Goal: Task Accomplishment & Management: Complete application form

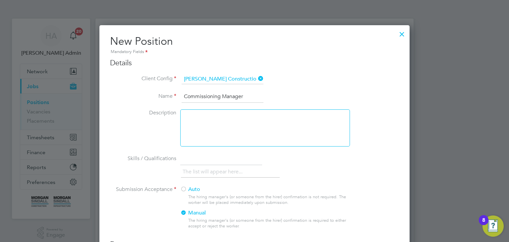
click at [402, 33] on div at bounding box center [402, 33] width 12 height 12
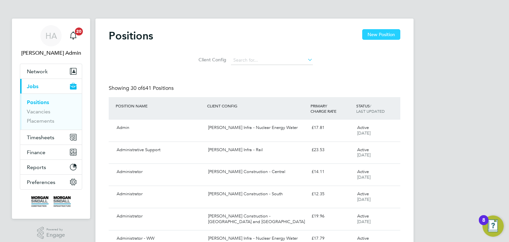
click at [387, 35] on button "New Position" at bounding box center [381, 34] width 38 height 11
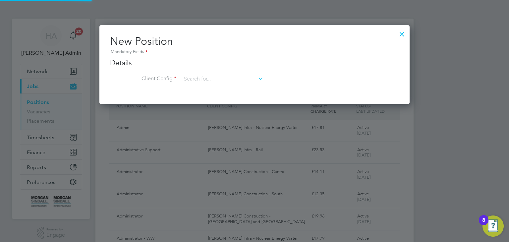
scroll to position [79, 310]
click at [200, 80] on input at bounding box center [223, 79] width 82 height 10
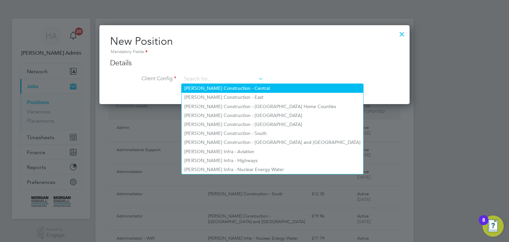
click at [202, 87] on li "[PERSON_NAME] Construction - Central" at bounding box center [273, 88] width 182 height 9
type input "[PERSON_NAME] Construction - Central"
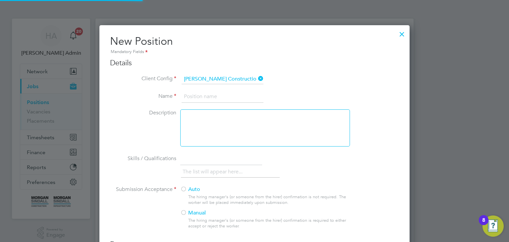
scroll to position [435, 310]
click at [201, 96] on input at bounding box center [223, 97] width 82 height 12
click at [214, 95] on input "Commissionning Manager" at bounding box center [223, 97] width 82 height 12
type input "Commissioning Manager"
click at [187, 212] on label "Manual" at bounding box center [262, 212] width 164 height 7
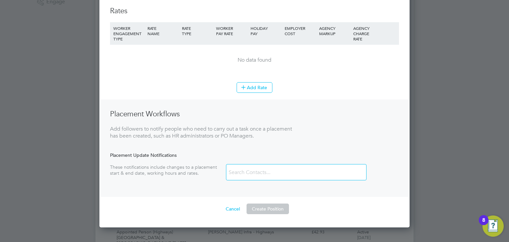
scroll to position [305, 0]
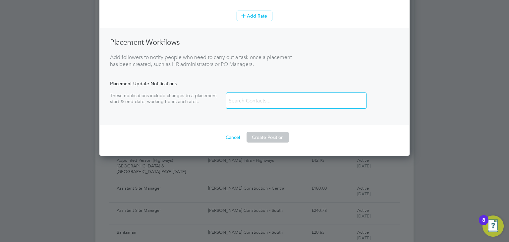
click at [259, 132] on button "Create Position" at bounding box center [267, 137] width 42 height 11
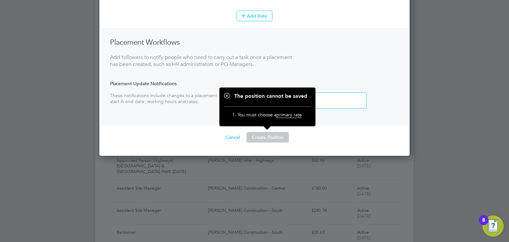
click at [376, 127] on ng-container "Rates WORKER ENGAGEMENT TYPE RATE NAME RATE TYPE WORKER PAY RATE HOLIDAY PAY EM…" at bounding box center [254, 39] width 289 height 208
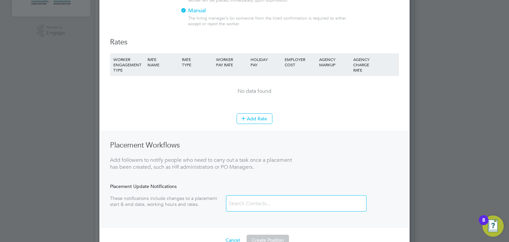
scroll to position [202, 0]
click at [246, 116] on icon at bounding box center [243, 118] width 5 height 5
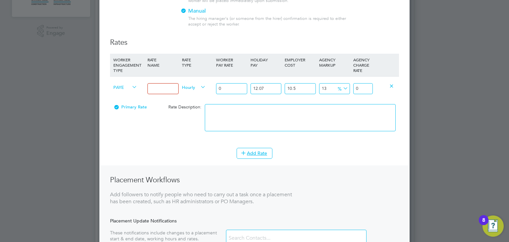
click at [171, 90] on input at bounding box center [162, 88] width 31 height 11
click at [190, 86] on span "Hourly" at bounding box center [194, 86] width 24 height 7
click at [191, 103] on li "DAILY" at bounding box center [194, 102] width 29 height 8
click at [165, 90] on input at bounding box center [162, 88] width 31 height 11
type input "500"
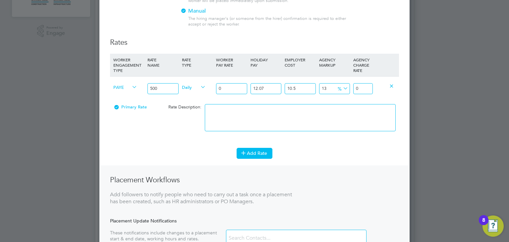
click at [262, 150] on button "Add Rate" at bounding box center [255, 153] width 36 height 11
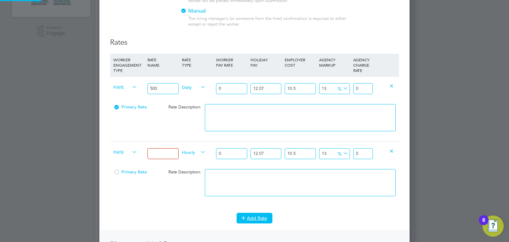
scroll to position [533, 310]
click at [115, 172] on div at bounding box center [116, 174] width 7 height 5
click at [169, 153] on input at bounding box center [162, 153] width 31 height 11
type input "500"
drag, startPoint x: 269, startPoint y: 153, endPoint x: 250, endPoint y: 150, distance: 19.0
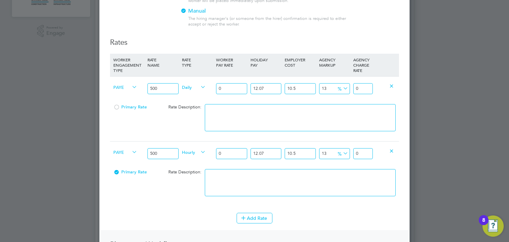
click at [250, 150] on input "12.07" at bounding box center [265, 153] width 31 height 11
type input "0"
drag, startPoint x: 299, startPoint y: 151, endPoint x: 285, endPoint y: 151, distance: 13.6
click at [285, 151] on input "10.5" at bounding box center [300, 153] width 31 height 11
type input "0"
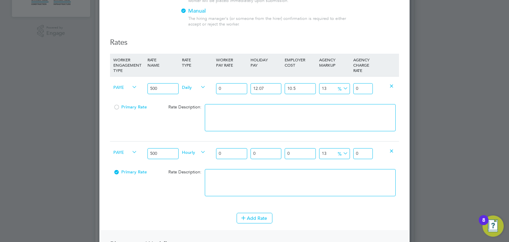
click at [327, 152] on input "13" at bounding box center [334, 153] width 31 height 11
type input "17.6"
click at [244, 221] on button "Add Rate" at bounding box center [255, 218] width 36 height 11
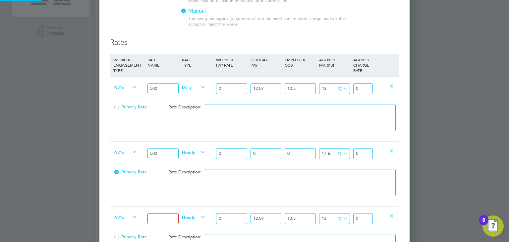
scroll to position [598, 310]
click at [199, 151] on icon at bounding box center [199, 151] width 0 height 9
click at [193, 151] on span "Hourly" at bounding box center [194, 151] width 24 height 7
click at [194, 166] on li "DAILY" at bounding box center [194, 167] width 29 height 8
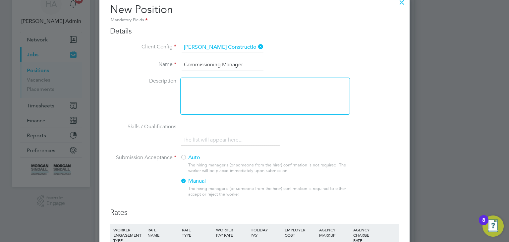
scroll to position [0, 0]
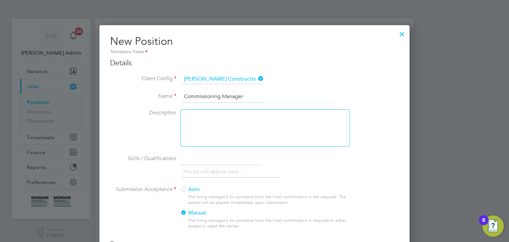
click at [403, 31] on div at bounding box center [402, 33] width 12 height 12
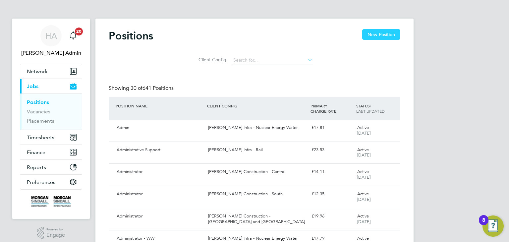
click at [383, 39] on button "New Position" at bounding box center [381, 34] width 38 height 11
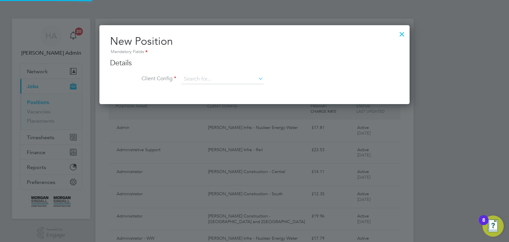
scroll to position [79, 310]
click at [257, 80] on icon at bounding box center [257, 78] width 0 height 9
click at [256, 88] on li "[PERSON_NAME] Construction - Central" at bounding box center [273, 88] width 182 height 9
type input "[PERSON_NAME] Construction - Central"
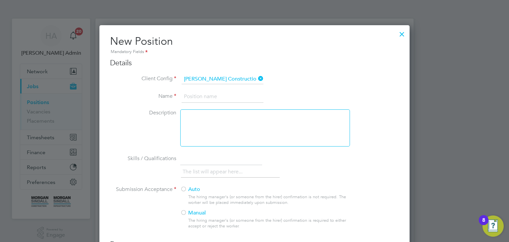
click at [203, 97] on input at bounding box center [223, 97] width 82 height 12
click at [194, 96] on input at bounding box center [223, 97] width 82 height 12
type input "Commissioning Manager"
click at [182, 213] on div at bounding box center [183, 213] width 7 height 7
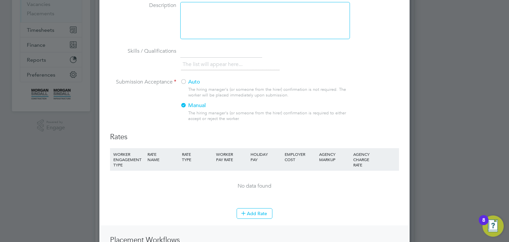
scroll to position [180, 0]
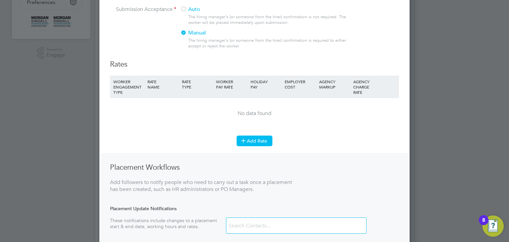
click at [252, 144] on button "Add Rate" at bounding box center [255, 140] width 36 height 11
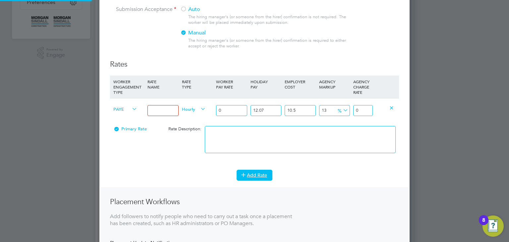
scroll to position [468, 310]
click at [122, 111] on span "PAYE" at bounding box center [125, 108] width 24 height 7
click at [121, 117] on li "Contract" at bounding box center [124, 116] width 27 height 8
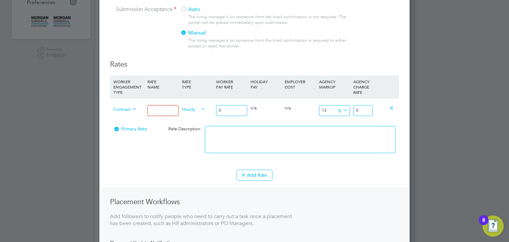
click at [155, 110] on input at bounding box center [162, 110] width 31 height 11
click at [185, 108] on span "Hourly" at bounding box center [194, 108] width 24 height 7
click at [185, 126] on li "DAILY" at bounding box center [194, 124] width 29 height 8
click at [161, 111] on input at bounding box center [162, 110] width 31 height 11
type input "500"
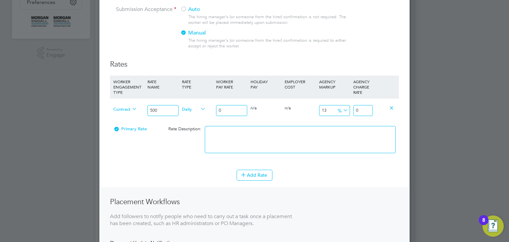
click at [327, 109] on input "13" at bounding box center [334, 110] width 31 height 11
type input "17.65"
click at [252, 173] on button "Add Rate" at bounding box center [255, 175] width 36 height 11
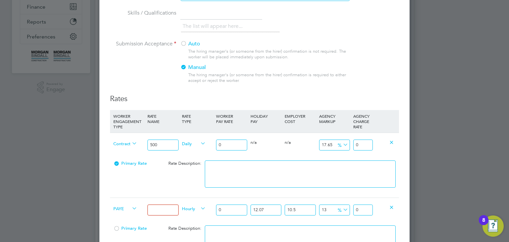
scroll to position [144, 0]
click at [131, 210] on icon at bounding box center [131, 209] width 0 height 9
click at [131, 209] on icon at bounding box center [131, 209] width 0 height 9
click at [119, 210] on span "PAYE" at bounding box center [125, 209] width 24 height 7
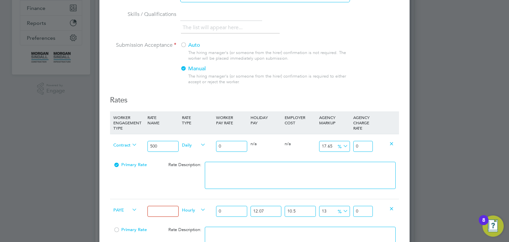
drag, startPoint x: 120, startPoint y: 218, endPoint x: 132, endPoint y: 156, distance: 62.8
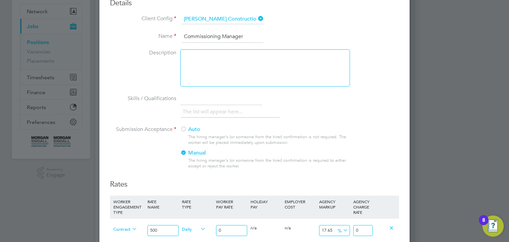
scroll to position [0, 0]
